Goal: Information Seeking & Learning: Learn about a topic

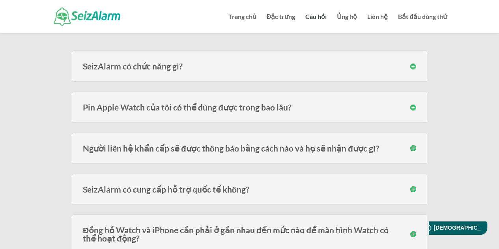
scroll to position [118, 0]
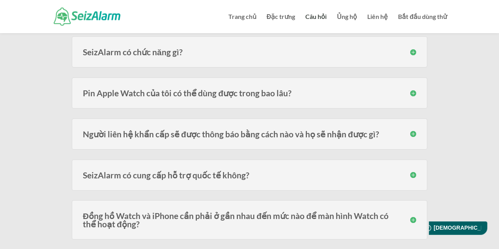
click at [236, 52] on h3 "SeizAlarm có chức năng gì?" at bounding box center [250, 52] width 334 height 8
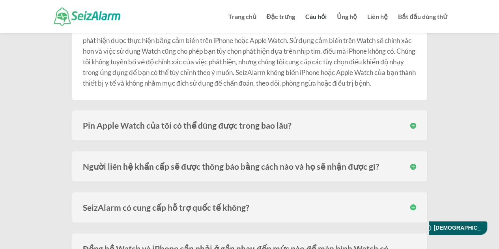
scroll to position [197, 0]
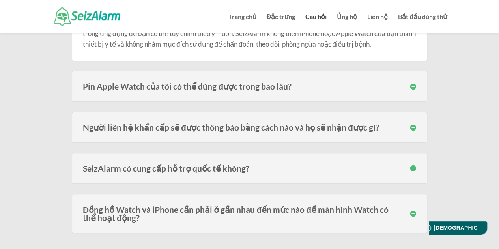
click at [415, 90] on h3 "Pin Apple Watch của tôi có thể dùng được trong bao lâu?" at bounding box center [250, 86] width 334 height 8
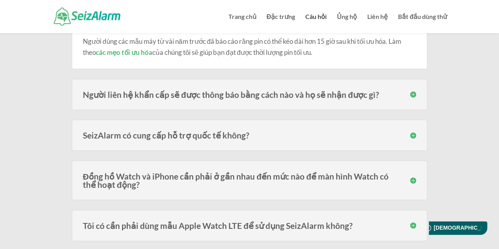
scroll to position [276, 0]
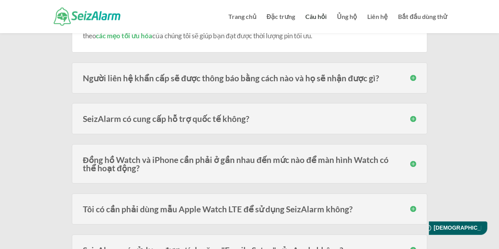
click at [416, 82] on h3 "Người liên hệ khẩn cấp sẽ được thông báo bằng cách nào và họ sẽ nhận được gì?" at bounding box center [250, 78] width 334 height 8
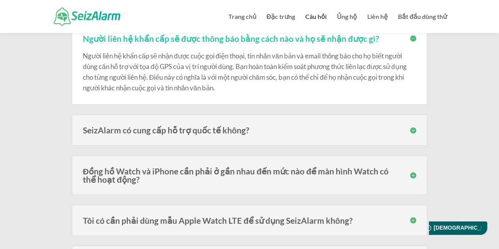
scroll to position [355, 0]
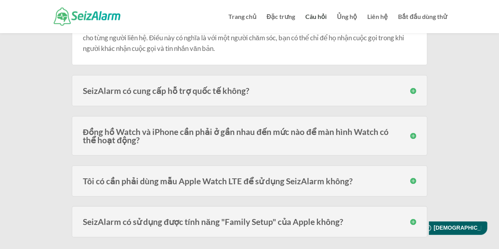
click at [412, 95] on h3 "SeizAlarm có cung cấp hỗ trợ quốc tế không?" at bounding box center [250, 90] width 334 height 8
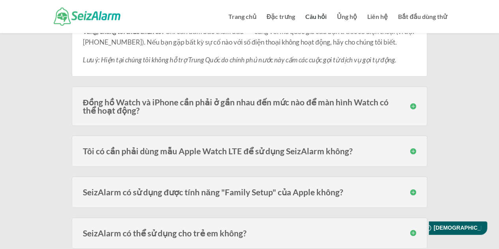
scroll to position [434, 0]
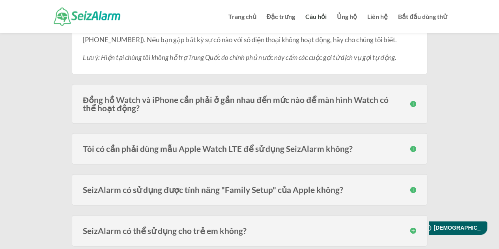
click at [413, 112] on h3 "Đồng hồ Watch và iPhone cần phải ở gần nhau đến mức nào để màn hình Watch có th…" at bounding box center [250, 104] width 334 height 17
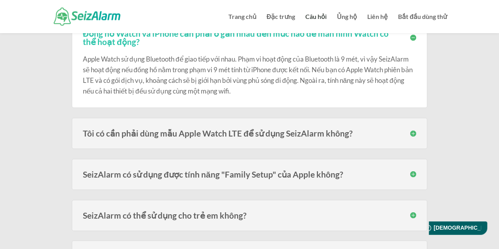
scroll to position [513, 0]
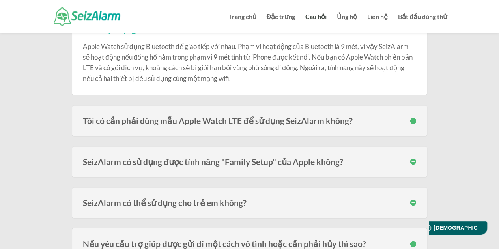
click at [416, 131] on div "Tôi có cần phải dùng mẫu Apple Watch LTE để sử dụng SeizAlarm không? Không, bạn…" at bounding box center [250, 120] width 356 height 31
click at [414, 125] on h3 "Tôi có cần phải dùng mẫu Apple Watch LTE để sử dụng SeizAlarm không?" at bounding box center [250, 120] width 334 height 8
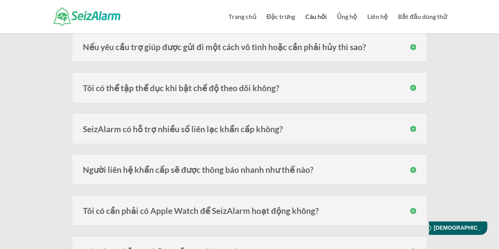
scroll to position [790, 0]
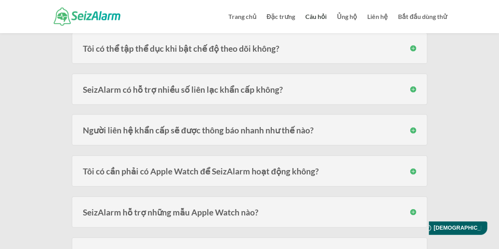
click at [411, 134] on h3 "Người liên hệ khẩn cấp sẽ được thông báo nhanh như thế nào?" at bounding box center [250, 130] width 334 height 8
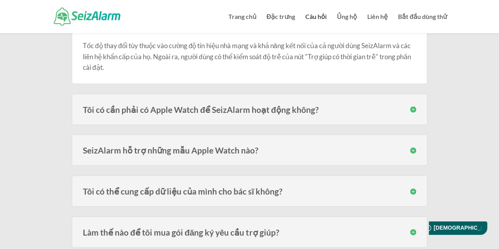
scroll to position [908, 0]
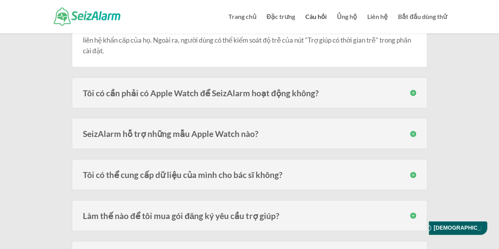
click at [411, 138] on h3 "SeizAlarm hỗ trợ những mẫu Apple Watch nào?" at bounding box center [250, 133] width 334 height 8
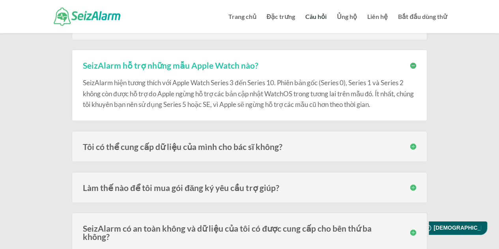
scroll to position [987, 0]
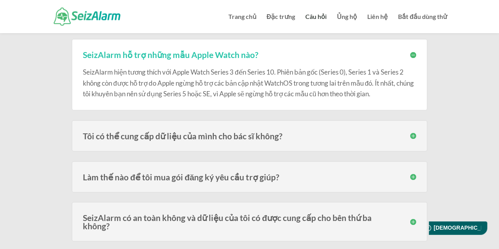
click at [413, 140] on h3 "Tôi có thể cung cấp dữ liệu của mình cho bác sĩ không?" at bounding box center [250, 136] width 334 height 8
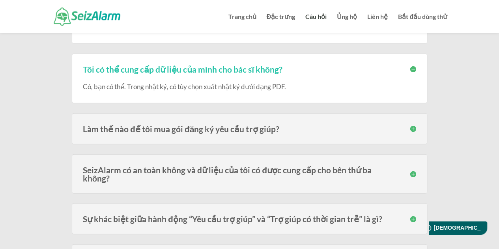
scroll to position [1066, 0]
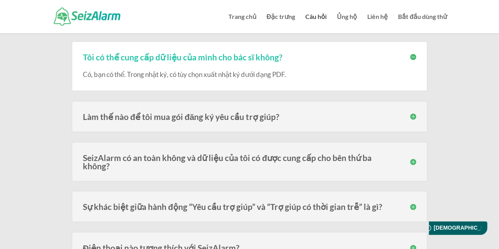
click at [414, 121] on h3 "Làm thế nào để tôi mua gói đăng ký yêu cầu trợ giúp?" at bounding box center [250, 117] width 334 height 8
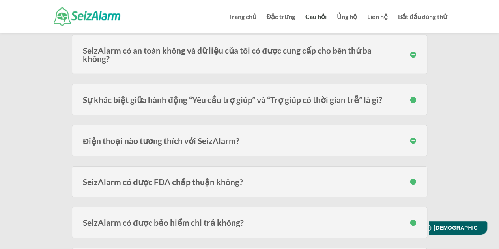
scroll to position [1263, 0]
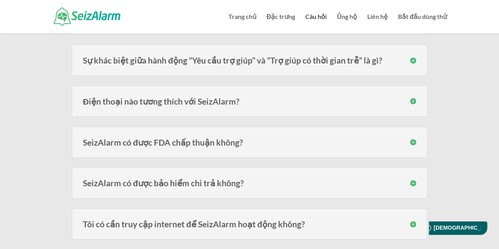
click at [413, 64] on h3 "Sự khác biệt giữa hành động “Yêu cầu trợ giúp” và “Trợ giúp có thời gian trễ” l…" at bounding box center [250, 60] width 334 height 8
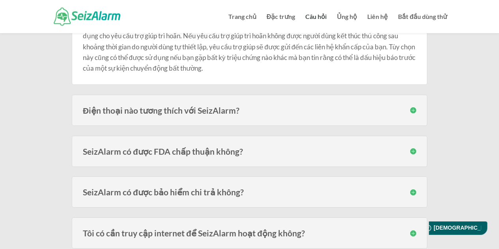
scroll to position [1342, 0]
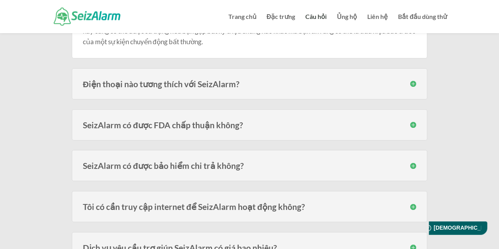
click at [413, 88] on h3 "Điện thoại nào tương thích với SeizAlarm?" at bounding box center [250, 84] width 334 height 8
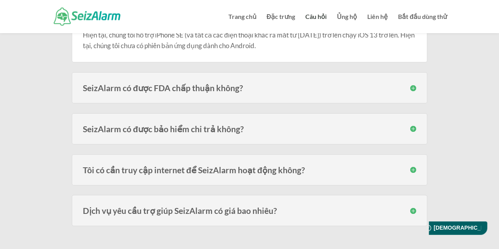
scroll to position [1421, 0]
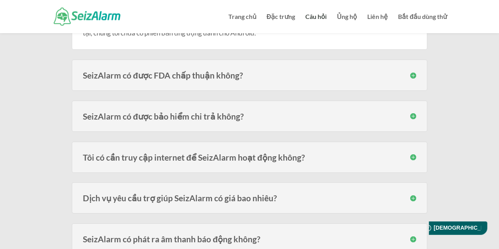
click at [415, 79] on h3 "SeizAlarm có được FDA chấp thuận không?" at bounding box center [250, 75] width 334 height 8
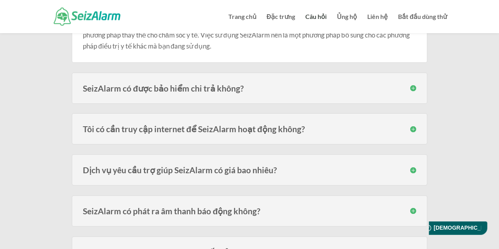
scroll to position [1540, 0]
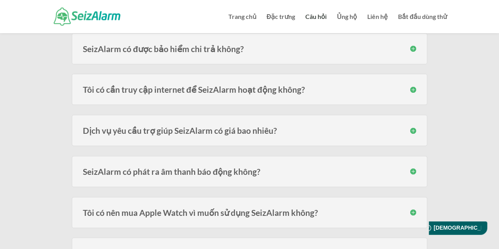
click at [415, 53] on h3 "SeizAlarm có được bảo hiểm chi trả không?" at bounding box center [250, 49] width 334 height 8
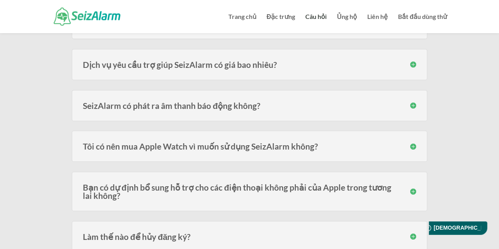
scroll to position [1658, 0]
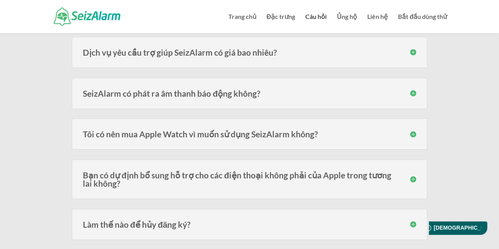
click at [412, 54] on h3 "Dịch vụ yêu cầu trợ giúp SeizAlarm có giá bao nhiêu?" at bounding box center [250, 52] width 334 height 8
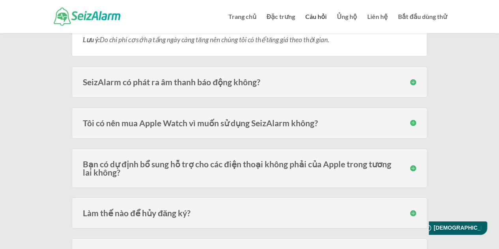
scroll to position [1816, 0]
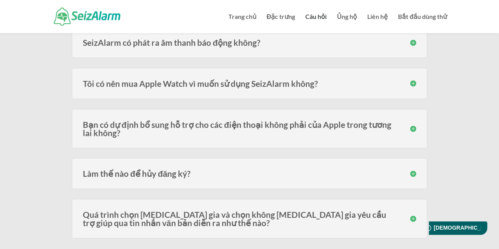
click at [415, 88] on h3 "Tôi có nên mua Apple Watch vì muốn sử dụng SeizAlarm không?" at bounding box center [250, 83] width 334 height 8
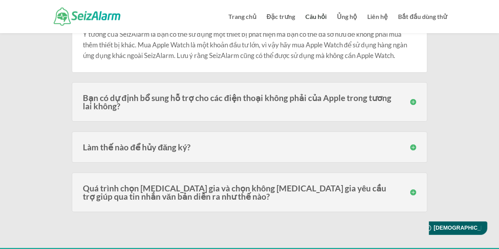
scroll to position [1895, 0]
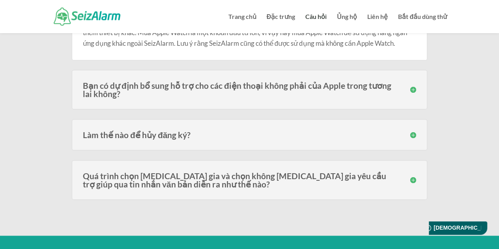
click at [415, 97] on h3 "Bạn có dự định bổ sung hỗ trợ cho các điện thoại không phải của Apple trong tươ…" at bounding box center [250, 89] width 334 height 17
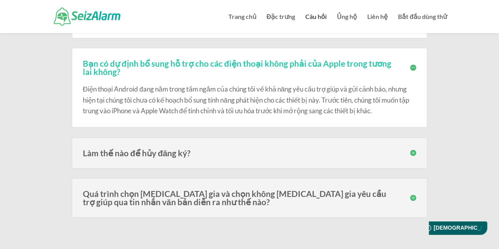
scroll to position [1934, 0]
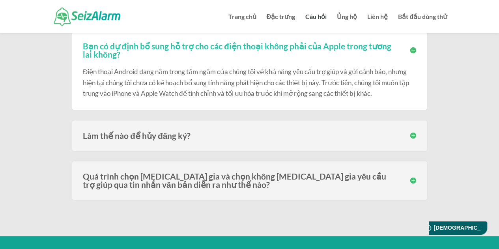
click at [411, 184] on h3 "Quá trình chọn [MEDICAL_DATA] gia và chọn không [MEDICAL_DATA] gia yêu cầu trợ …" at bounding box center [250, 180] width 334 height 17
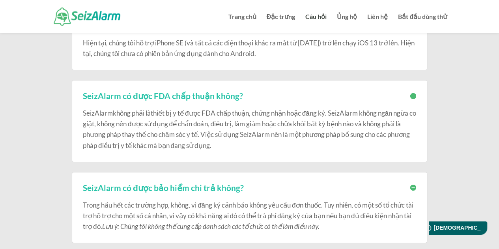
scroll to position [1303, 0]
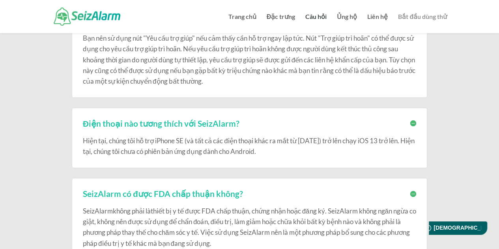
click at [409, 20] on font "Bắt đầu dùng thử" at bounding box center [422, 17] width 49 height 8
